Goal: Task Accomplishment & Management: Complete application form

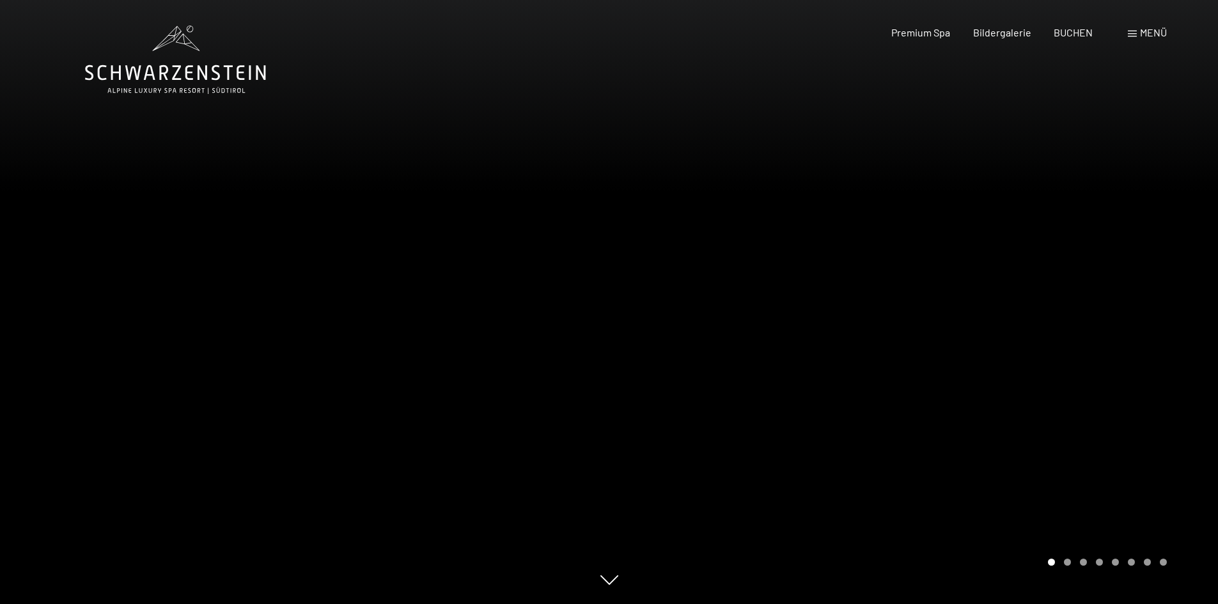
click at [1140, 37] on span "Menü" at bounding box center [1153, 32] width 27 height 12
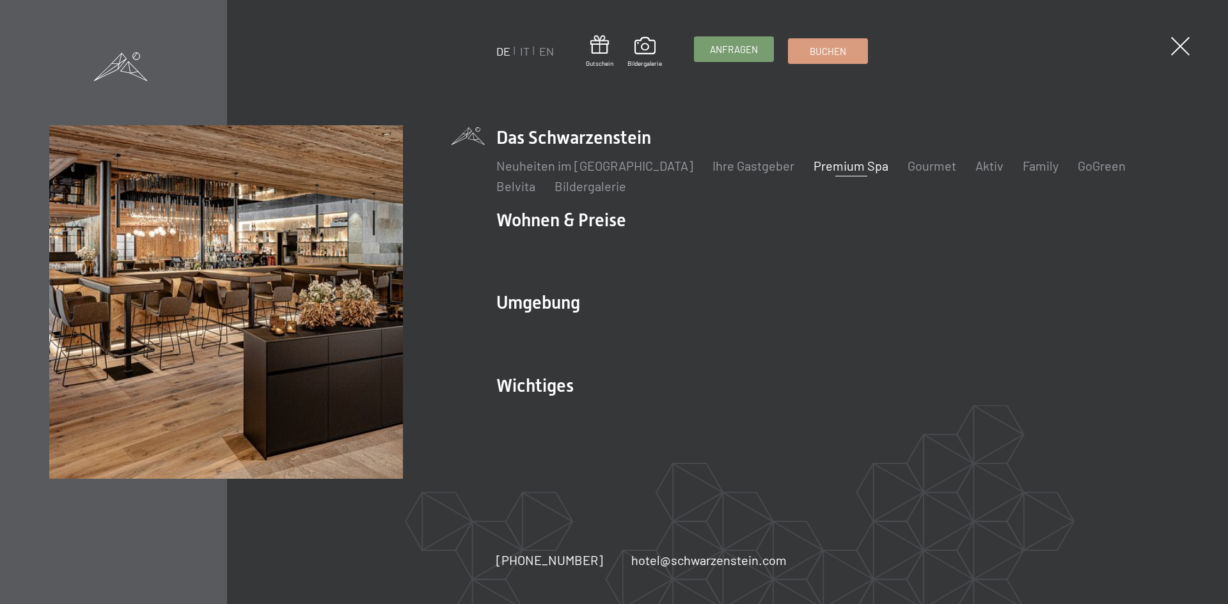
click at [724, 51] on span "Anfragen" at bounding box center [734, 49] width 48 height 13
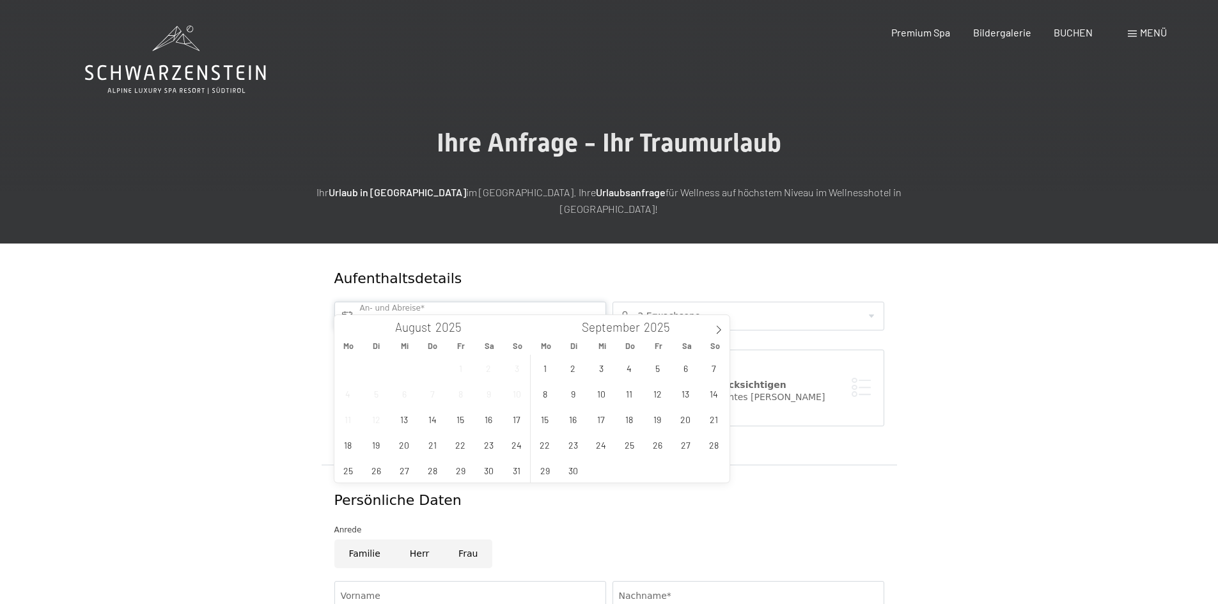
click at [395, 302] on input "text" at bounding box center [470, 316] width 272 height 29
click at [350, 443] on span "18" at bounding box center [348, 444] width 25 height 25
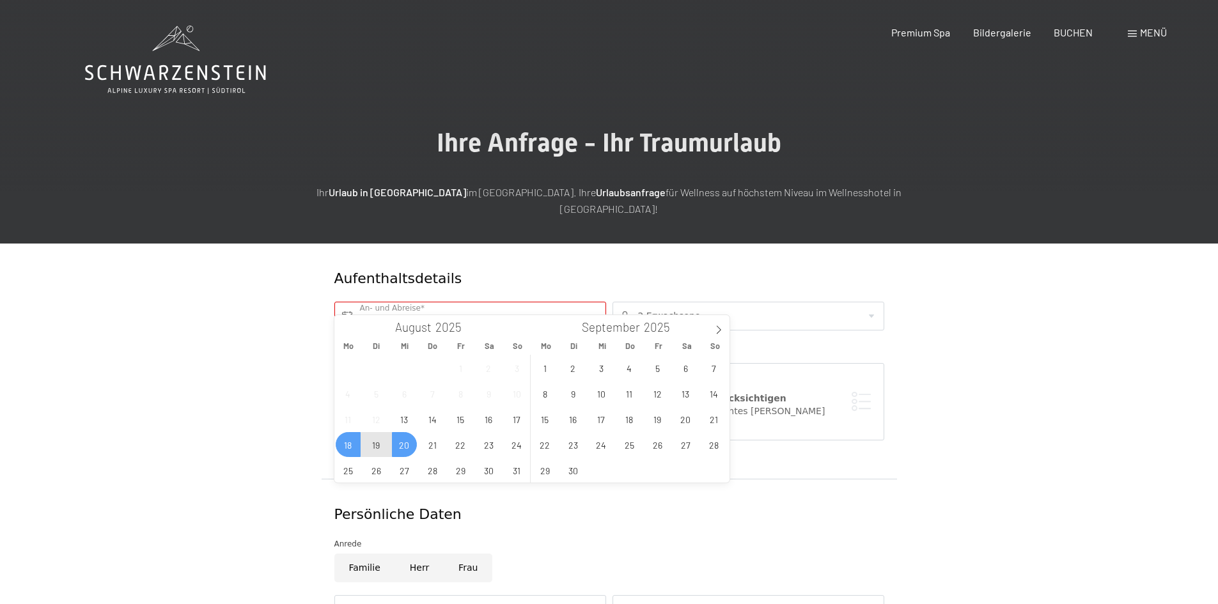
click at [409, 447] on span "20" at bounding box center [404, 444] width 25 height 25
type input "[DATE] - Mi. [DATE]"
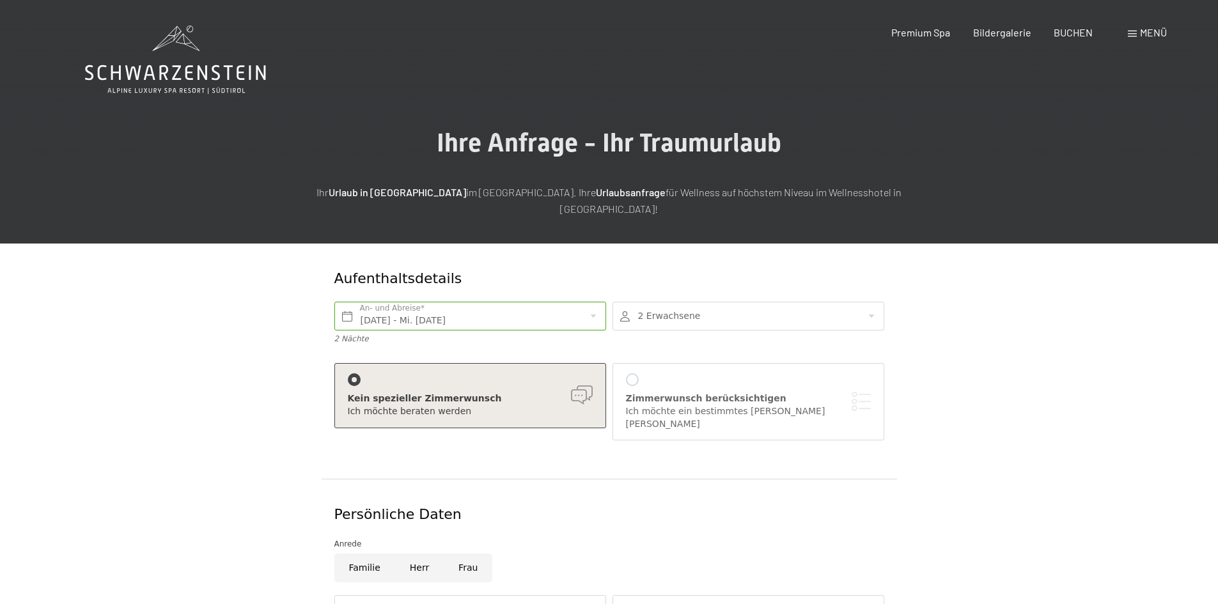
click at [876, 302] on div at bounding box center [749, 316] width 272 height 29
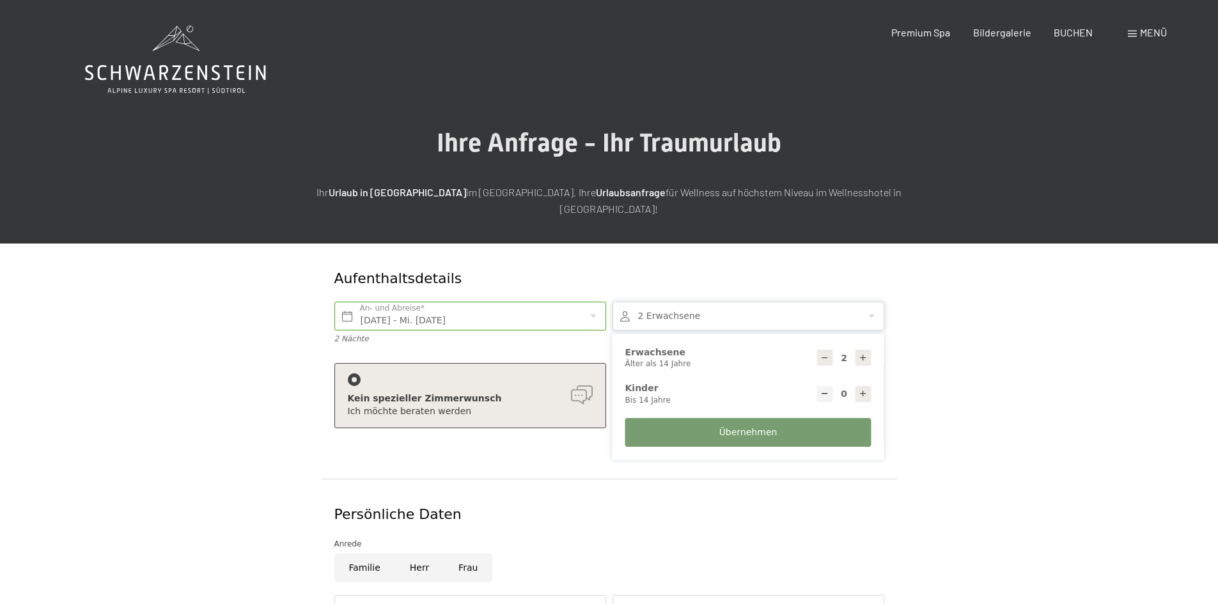
click at [864, 354] on icon at bounding box center [863, 358] width 9 height 9
type input "3"
click at [865, 389] on icon at bounding box center [863, 393] width 9 height 9
type input "1"
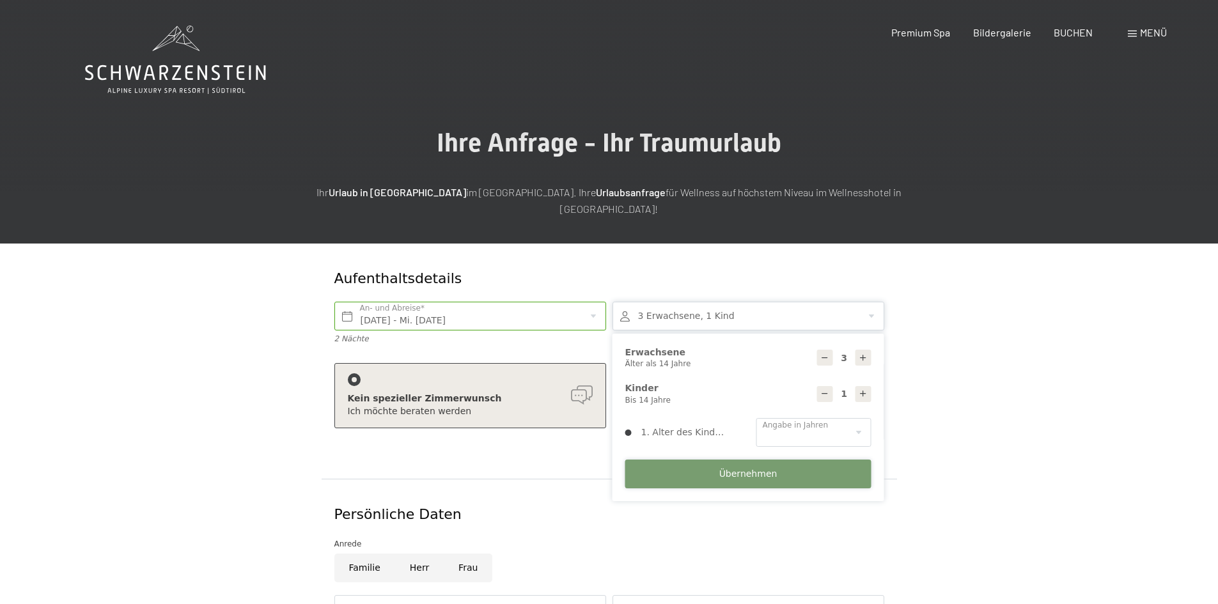
click at [741, 468] on span "Übernehmen" at bounding box center [748, 474] width 58 height 13
click at [798, 422] on select "0 1 2 3 4 5 6 7 8 9 10 11 12 13 14" at bounding box center [813, 432] width 115 height 29
select select "12"
click at [756, 418] on select "0 1 2 3 4 5 6 7 8 9 10 11 12 13 14" at bounding box center [813, 432] width 115 height 29
click at [177, 456] on form "Aufenthaltsdetails [DATE] - Mi. [DATE] An- und Abreise* 2 Nächte 3 Erwachsene, …" at bounding box center [609, 571] width 873 height 654
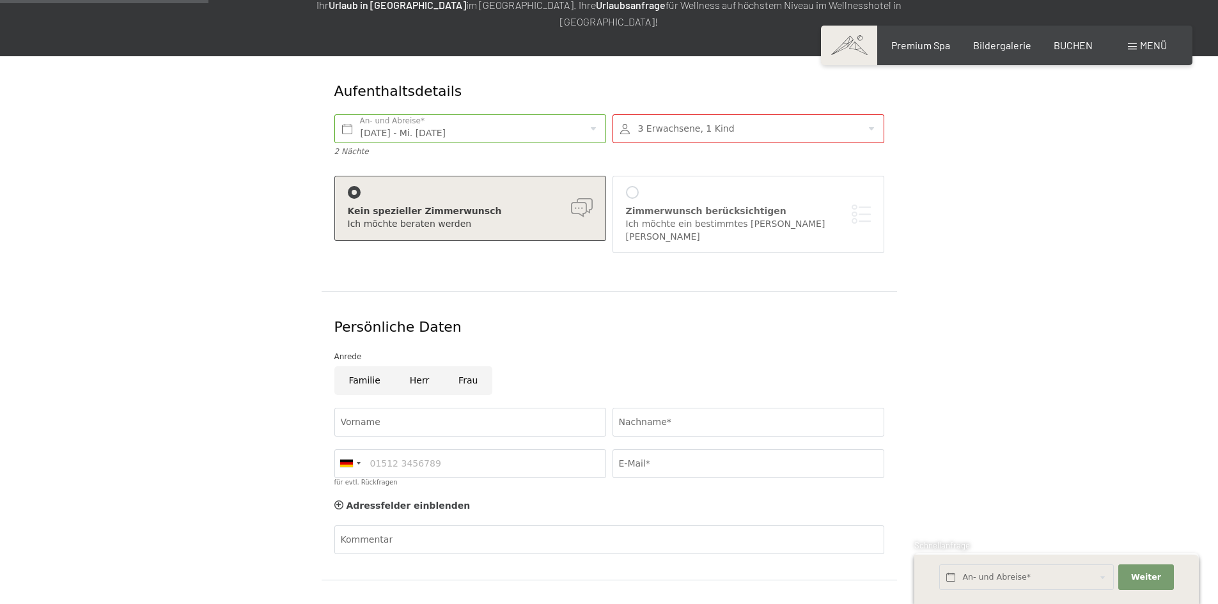
scroll to position [192, 0]
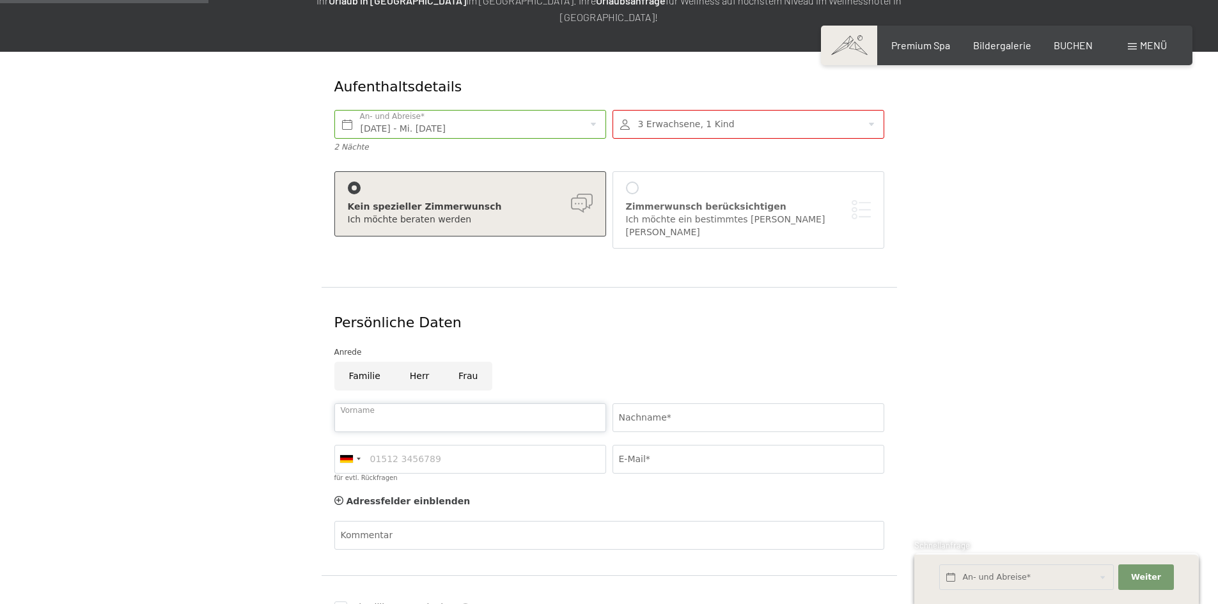
click at [361, 404] on input "Vorname" at bounding box center [470, 418] width 272 height 29
type input "[PERSON_NAME]"
type input "06648188755"
type input "[PERSON_NAME][EMAIL_ADDRESS][DOMAIN_NAME]"
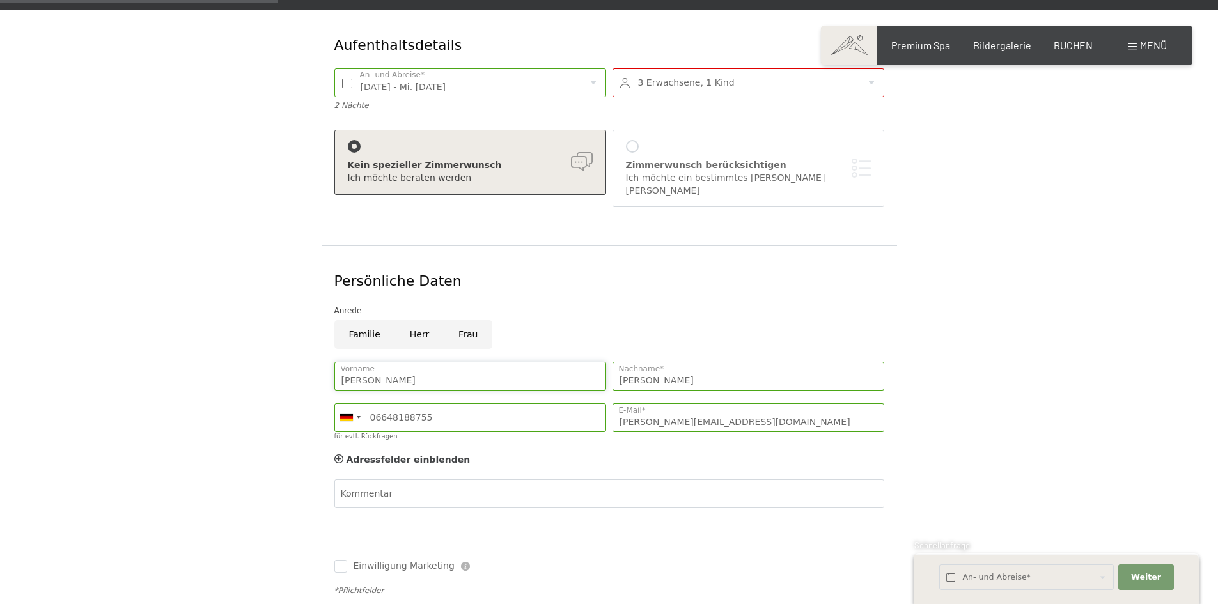
scroll to position [256, 0]
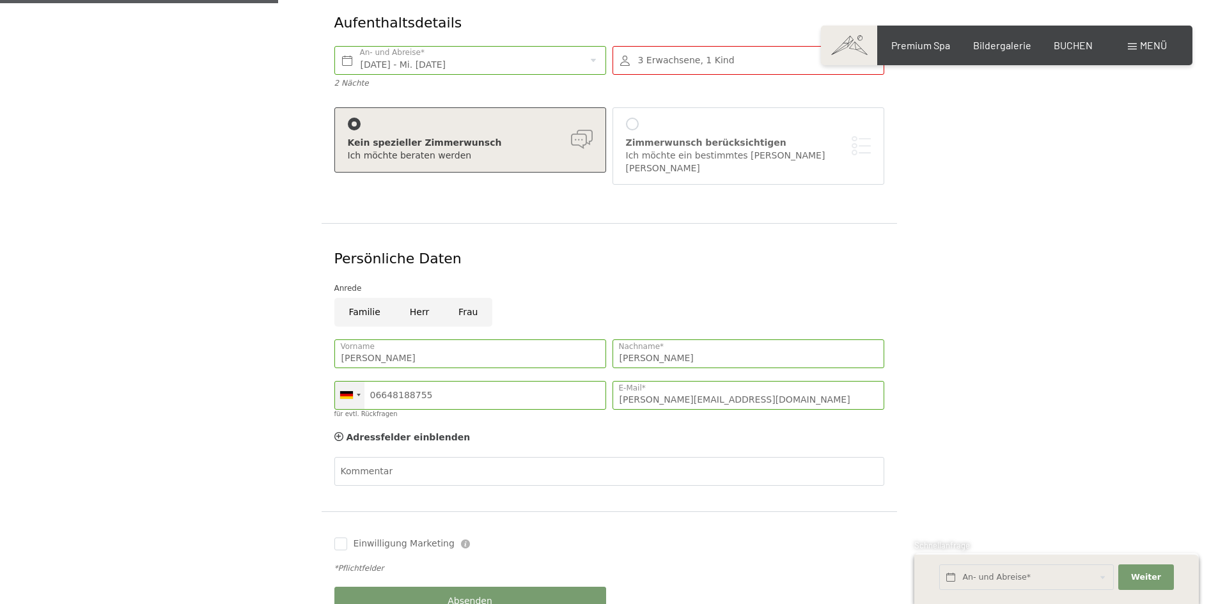
click at [359, 382] on div at bounding box center [349, 395] width 29 height 27
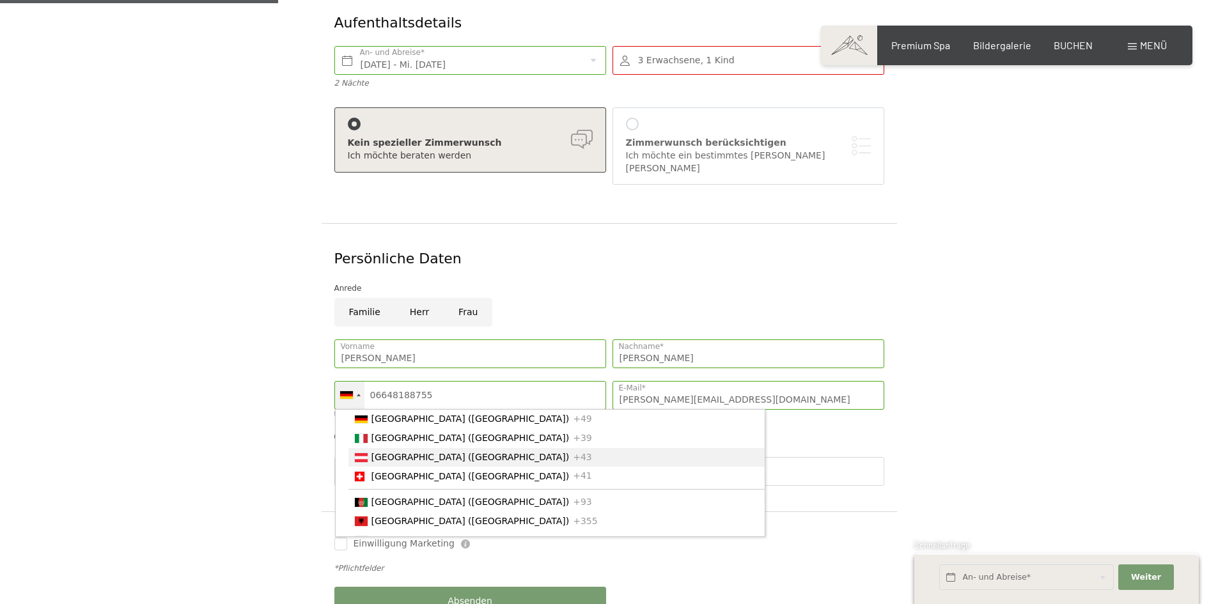
click at [372, 452] on span "[GEOGRAPHIC_DATA] ([GEOGRAPHIC_DATA])" at bounding box center [471, 457] width 198 height 10
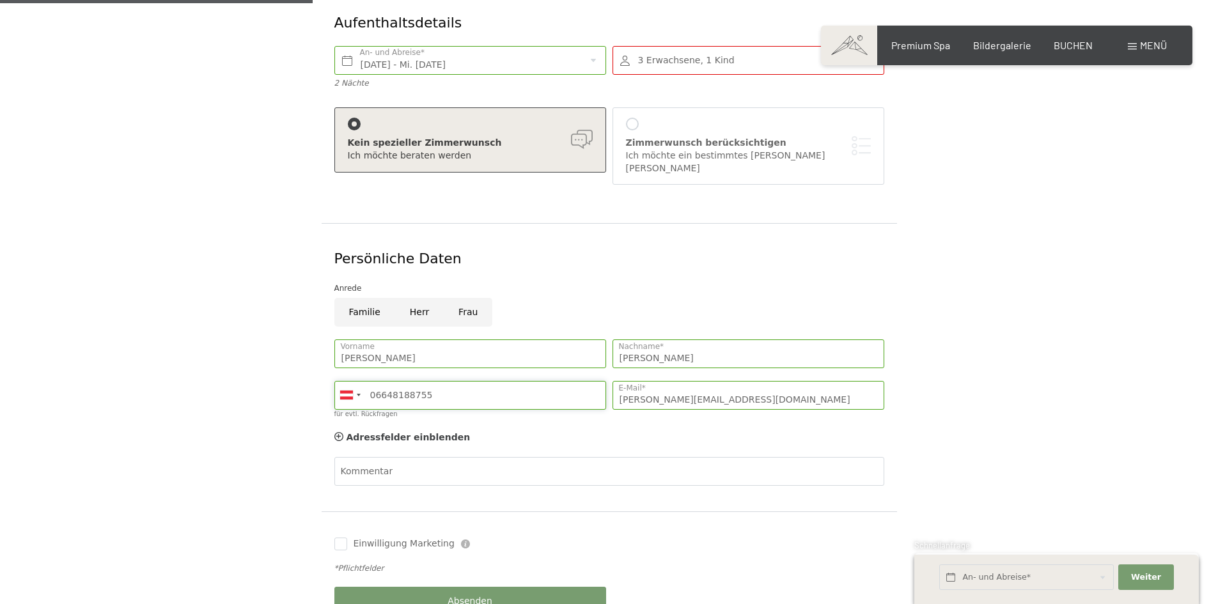
scroll to position [320, 0]
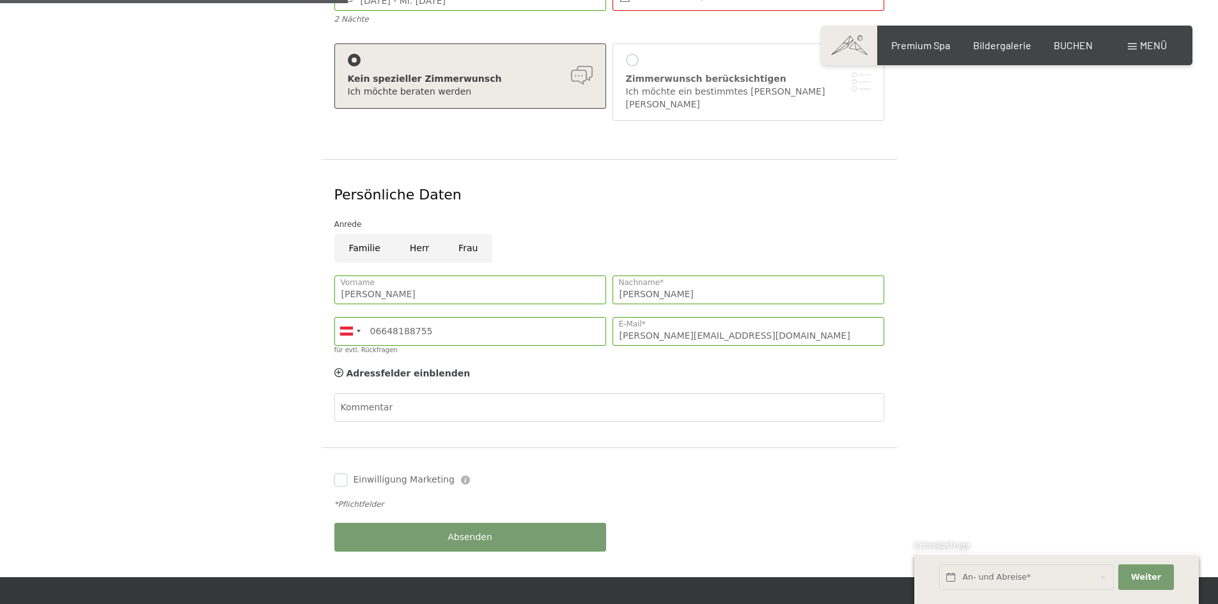
click at [340, 474] on input "Einwilligung Marketing" at bounding box center [340, 480] width 13 height 13
checkbox input "true"
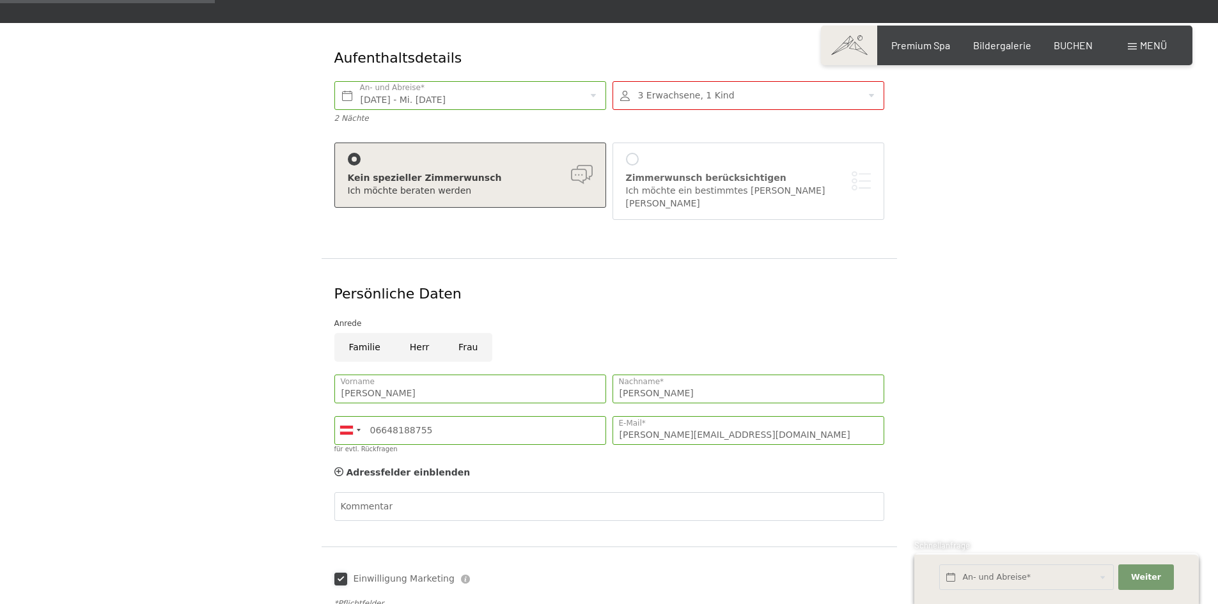
scroll to position [192, 0]
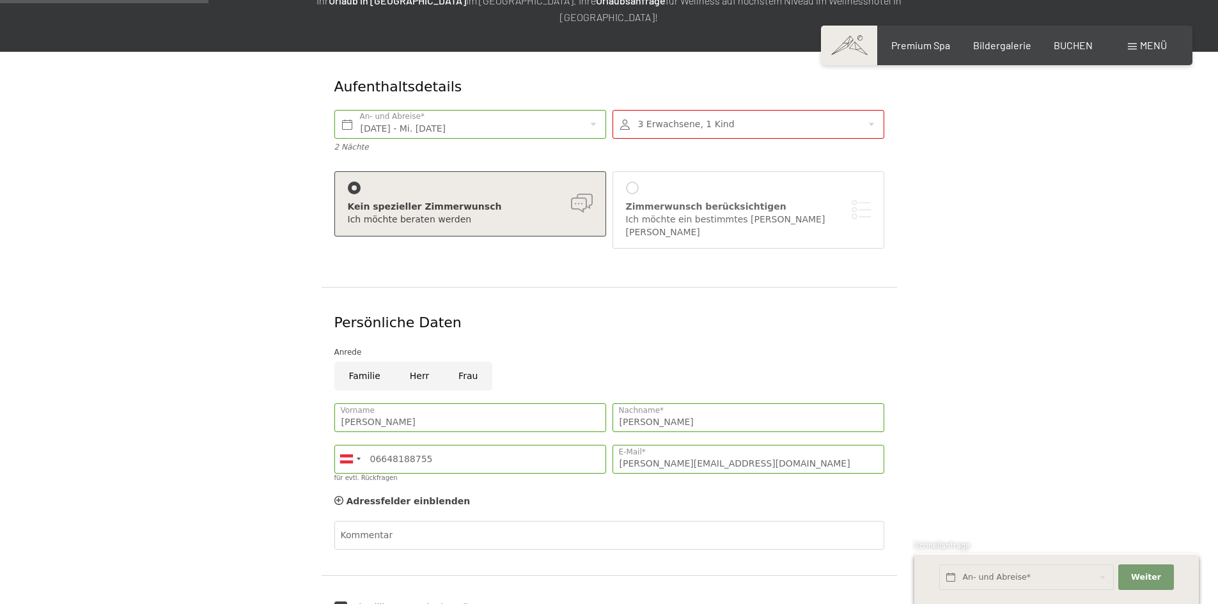
click at [411, 362] on input "Herr" at bounding box center [419, 376] width 49 height 29
radio input "true"
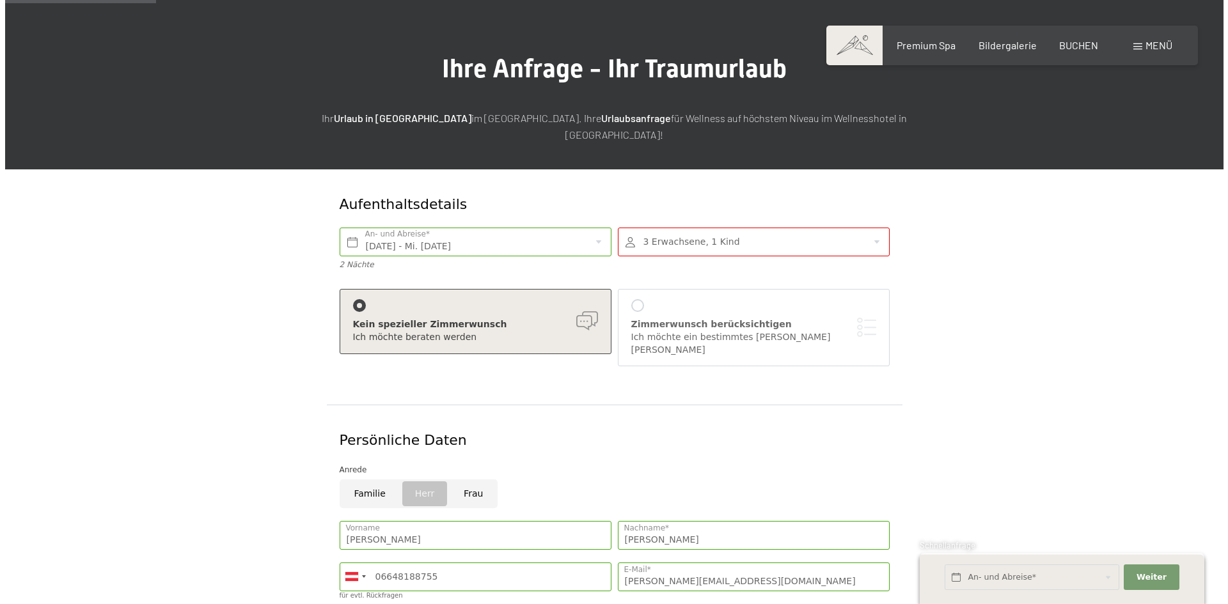
scroll to position [64, 0]
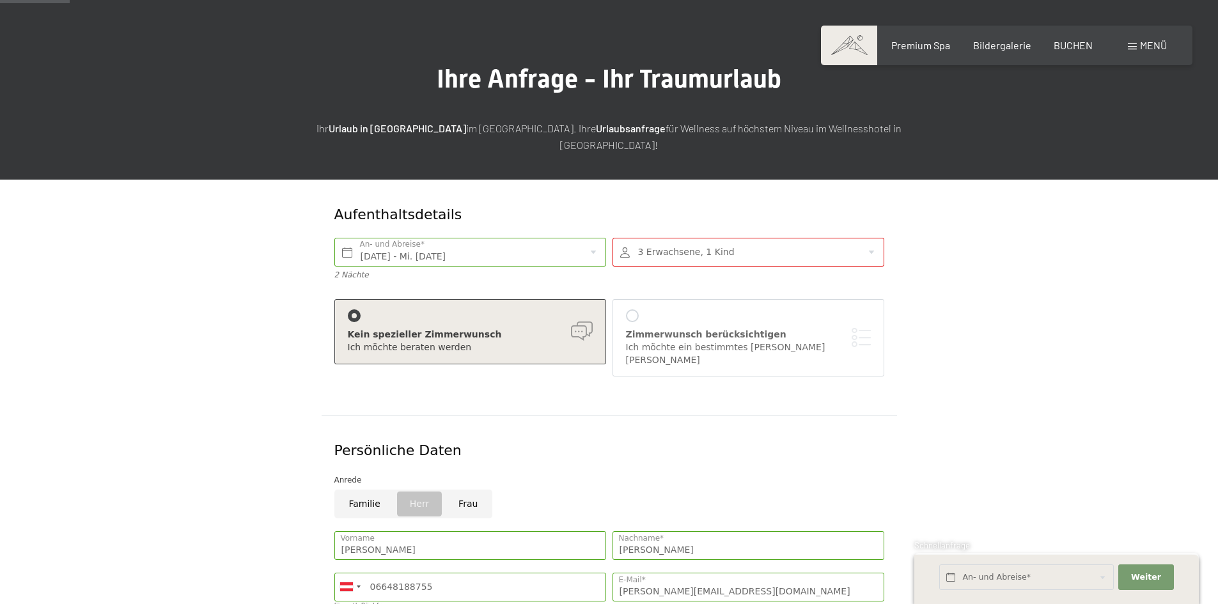
click at [631, 310] on div at bounding box center [632, 316] width 13 height 13
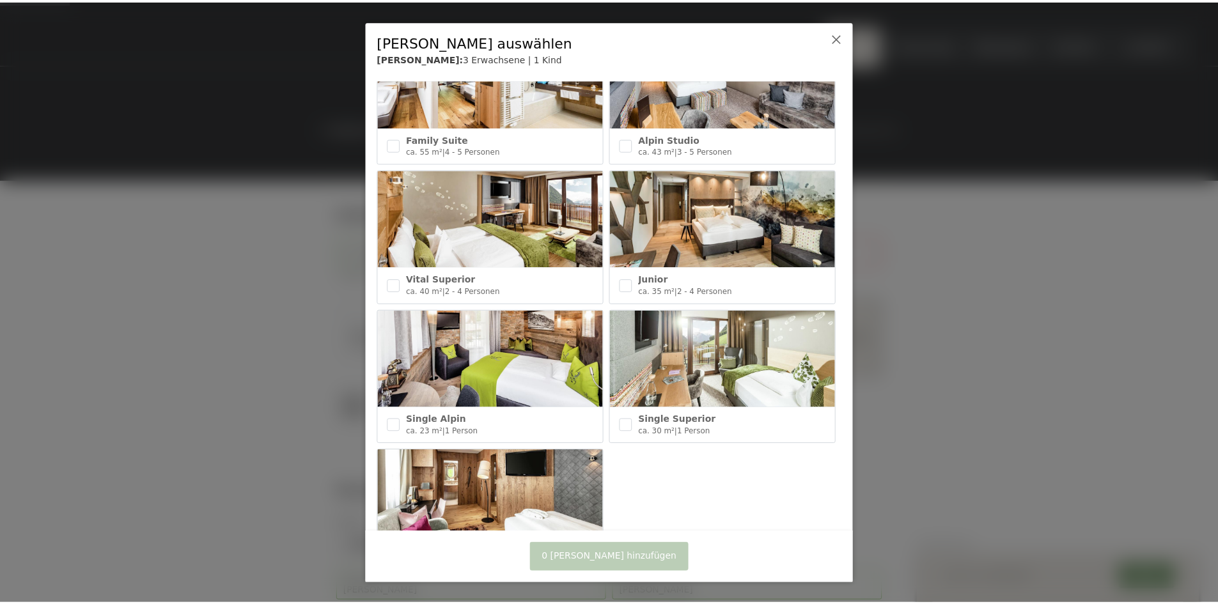
scroll to position [512, 0]
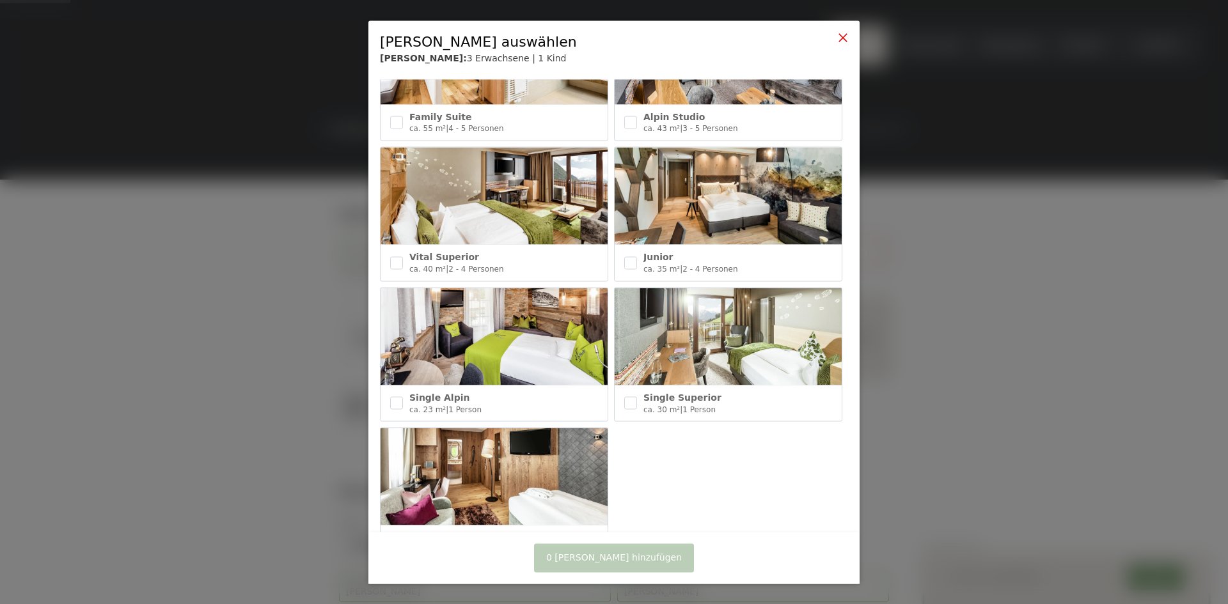
click at [839, 38] on icon at bounding box center [843, 37] width 10 height 10
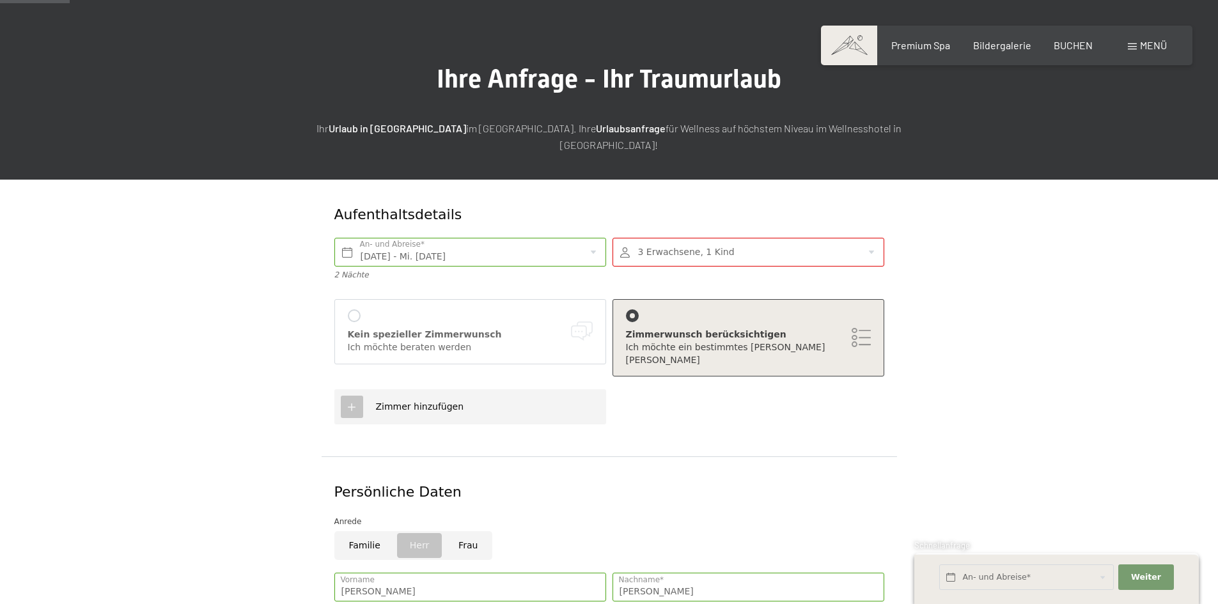
click at [354, 310] on div at bounding box center [354, 316] width 13 height 13
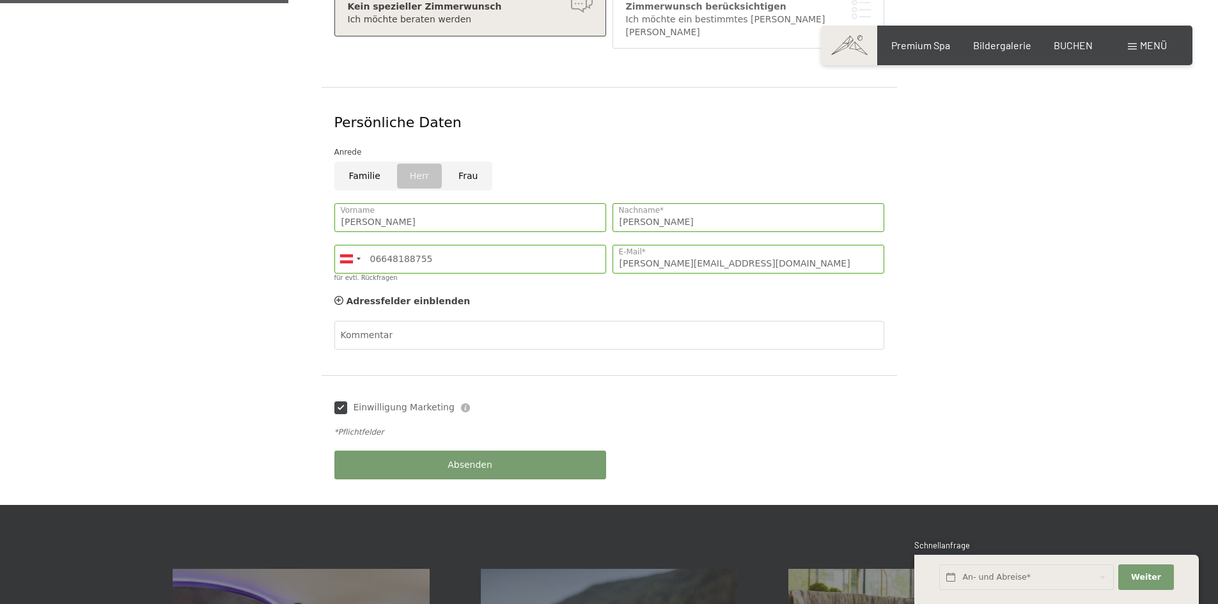
scroll to position [448, 0]
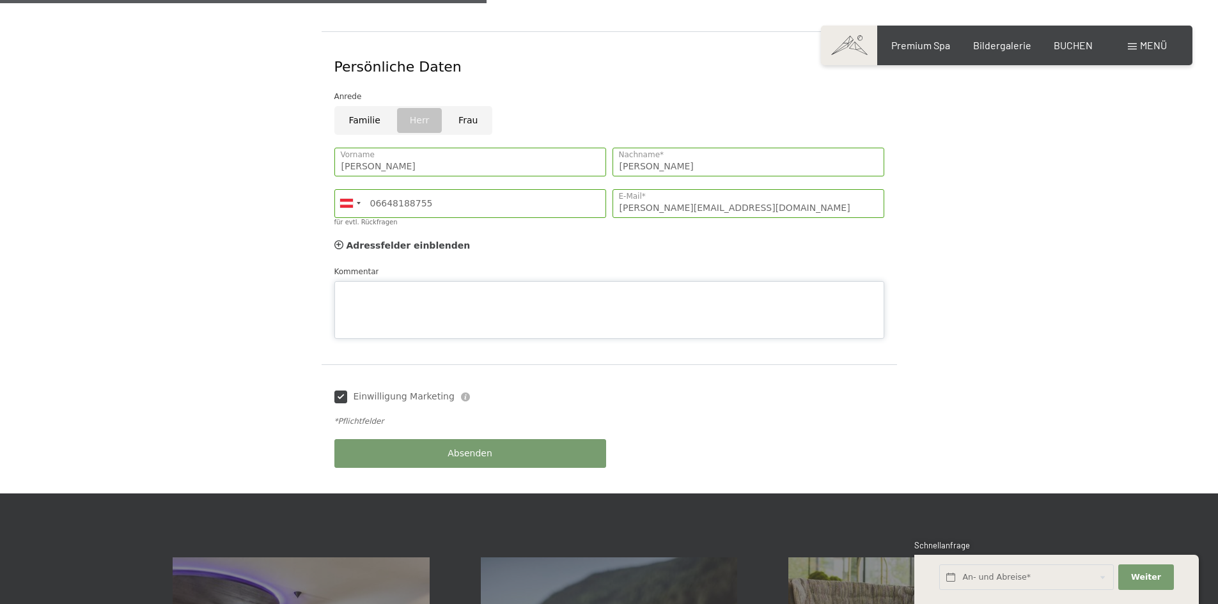
click at [400, 265] on div "Kommentar" at bounding box center [609, 302] width 550 height 74
type textarea "Bitte 2 [PERSON_NAME] anbieten"
click at [444, 433] on div "Absenden" at bounding box center [470, 454] width 278 height 42
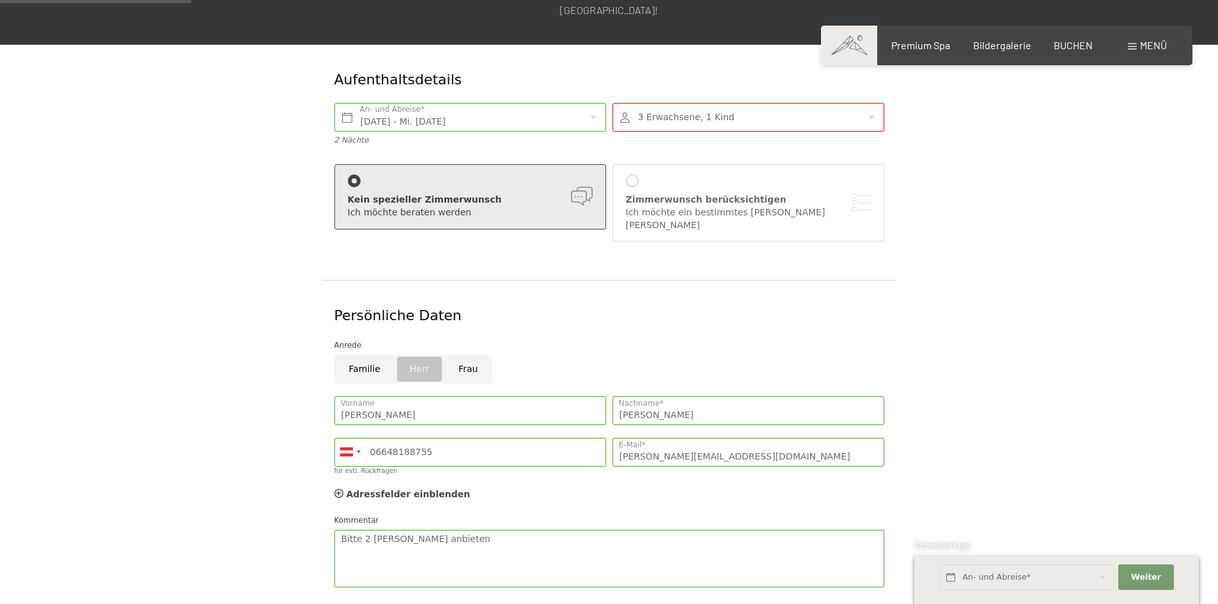
scroll to position [192, 0]
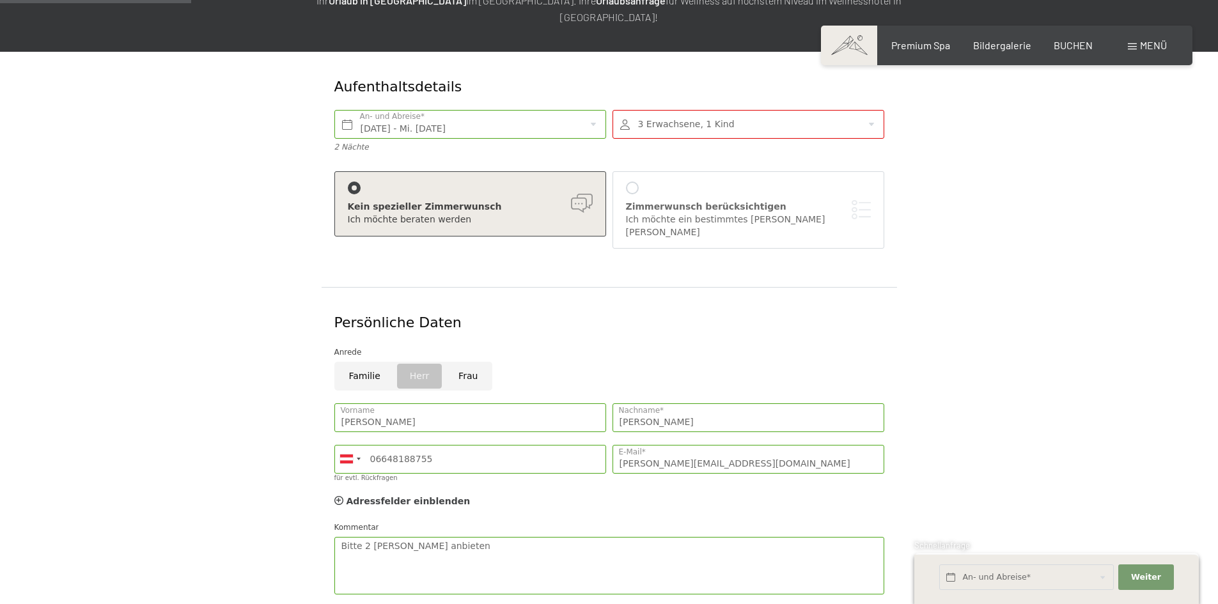
click at [682, 110] on div at bounding box center [749, 124] width 272 height 29
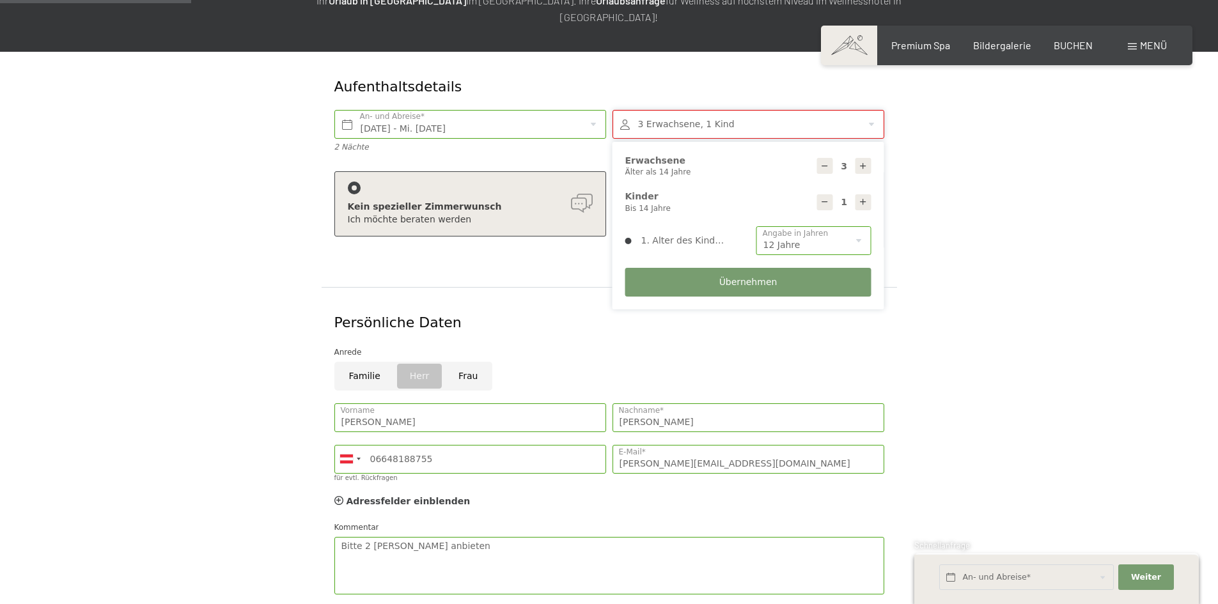
click at [179, 231] on form "Aufenthaltsdetails [DATE] - Mi. [DATE] An- und Abreise* 2 Nächte 3 Erwachsene, …" at bounding box center [609, 401] width 873 height 698
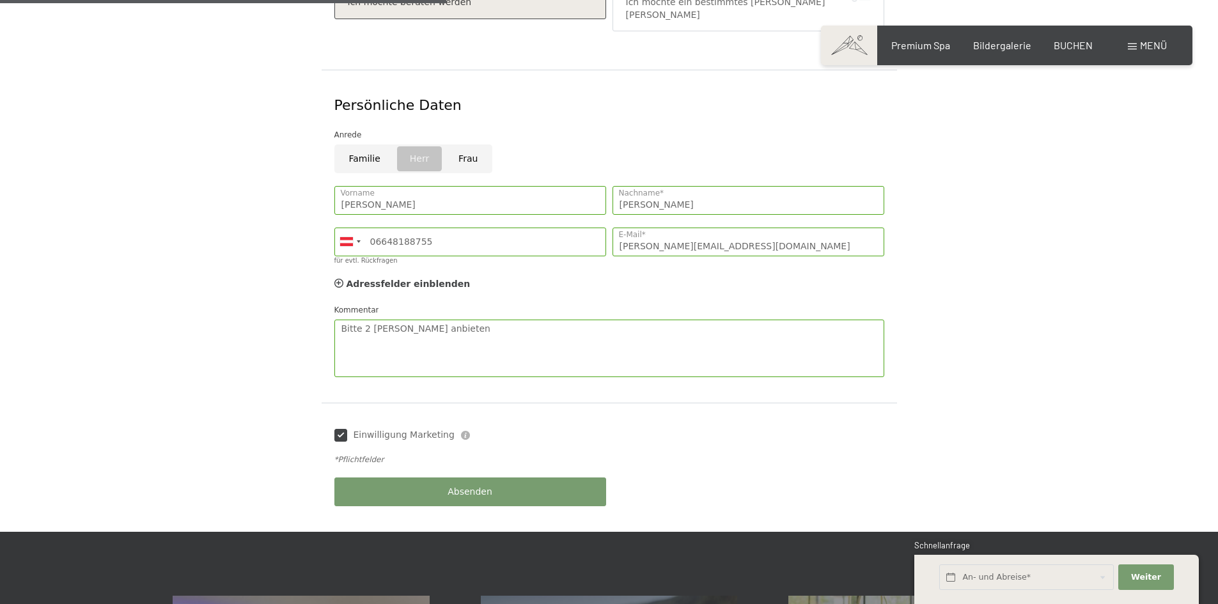
scroll to position [448, 0]
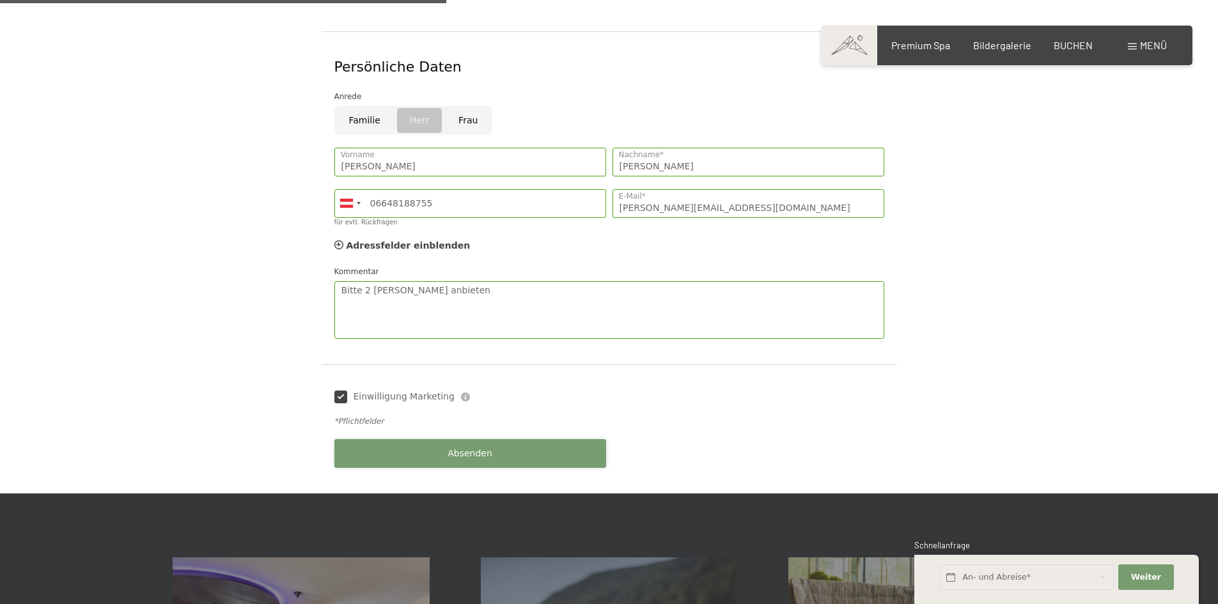
click at [484, 448] on span "Absenden" at bounding box center [470, 454] width 45 height 13
